Goal: Navigation & Orientation: Understand site structure

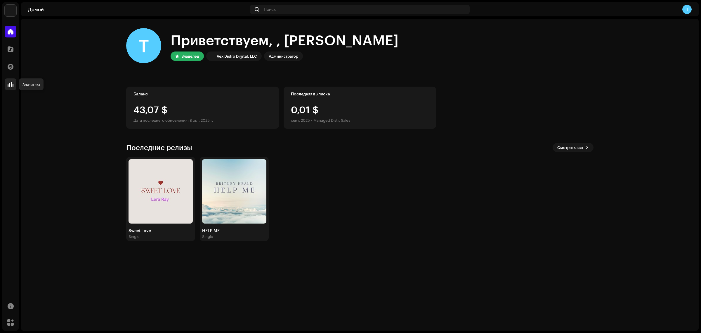
click at [8, 84] on span at bounding box center [11, 84] width 6 height 5
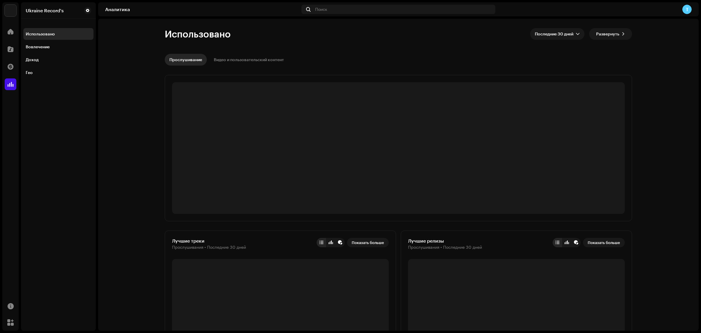
click at [8, 84] on span at bounding box center [11, 84] width 6 height 5
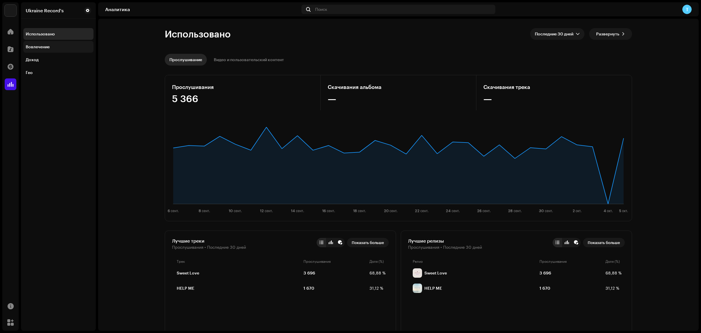
click at [35, 47] on div "Вовлечение" at bounding box center [38, 46] width 24 height 5
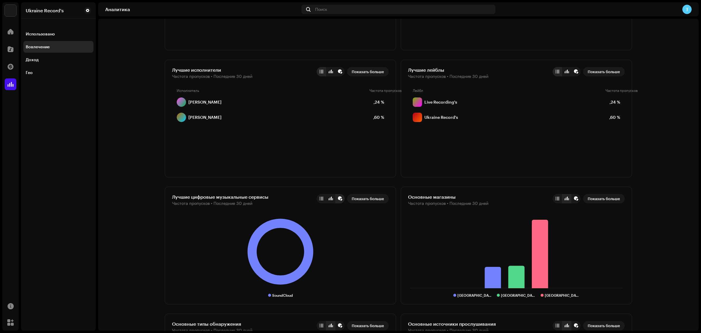
scroll to position [292, 0]
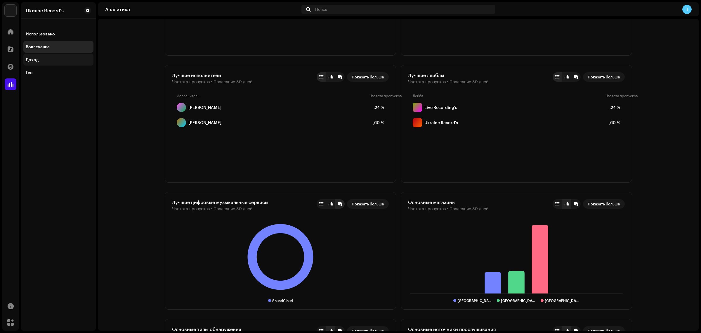
click at [33, 59] on div "Доход" at bounding box center [32, 59] width 13 height 5
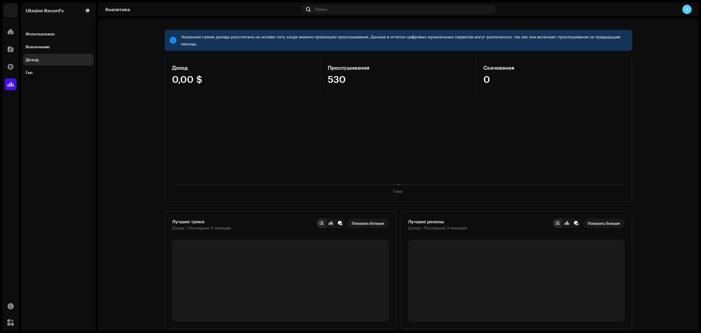
scroll to position [24, 0]
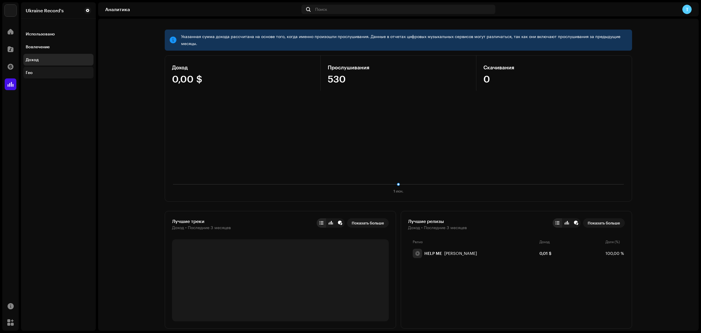
click at [39, 73] on div "Гео" at bounding box center [58, 72] width 65 height 5
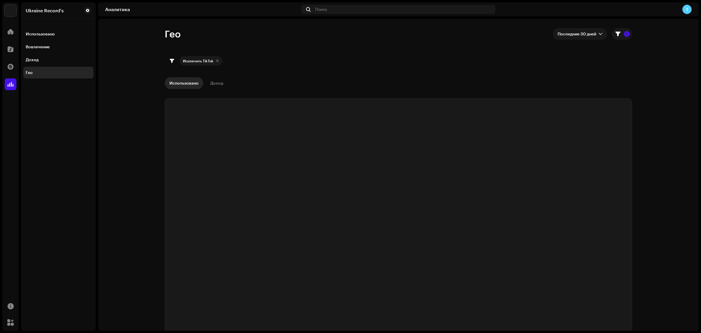
checkbox input "true"
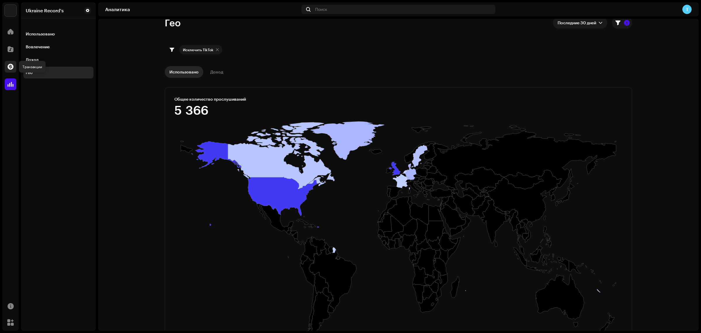
click at [9, 65] on span at bounding box center [11, 66] width 6 height 5
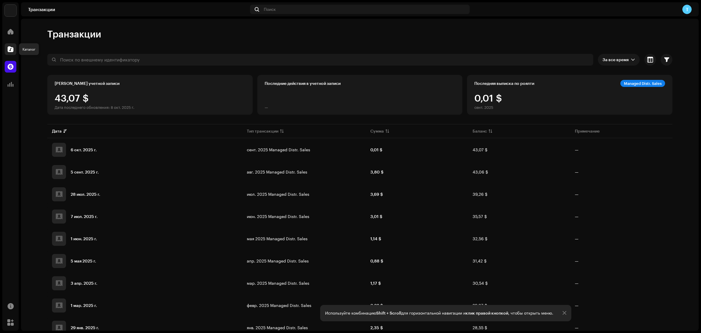
click at [12, 47] on span at bounding box center [11, 49] width 6 height 5
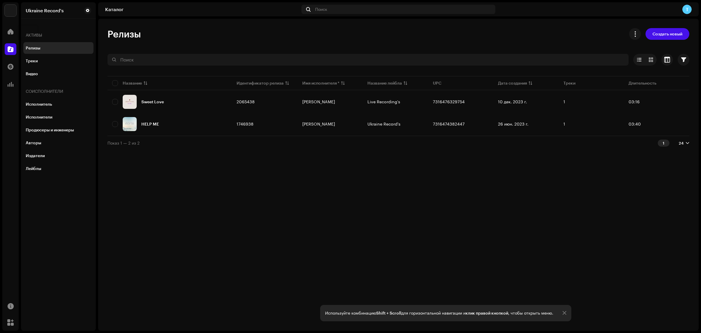
click at [13, 29] on span at bounding box center [11, 31] width 6 height 5
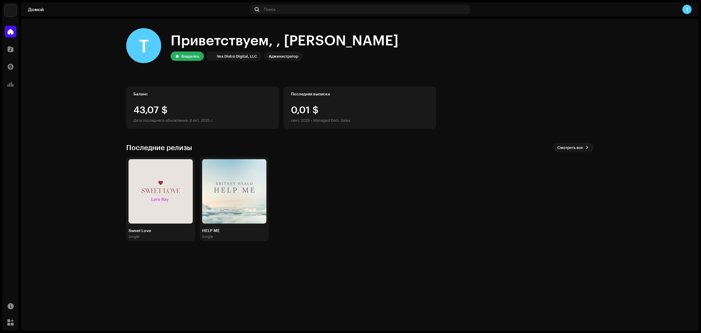
click at [9, 41] on div "Каталог" at bounding box center [10, 49] width 16 height 16
